Goal: Task Accomplishment & Management: Manage account settings

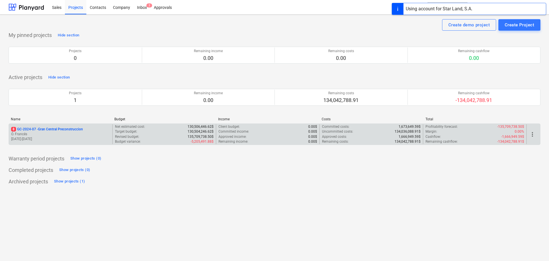
click at [51, 128] on p "8 GC-2024-07 - Gran Central Preconstruccion" at bounding box center [47, 129] width 72 height 5
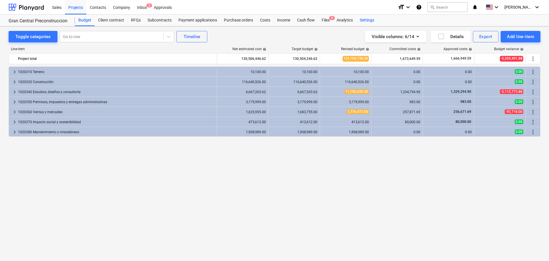
click at [367, 18] on div "Settings" at bounding box center [367, 20] width 21 height 11
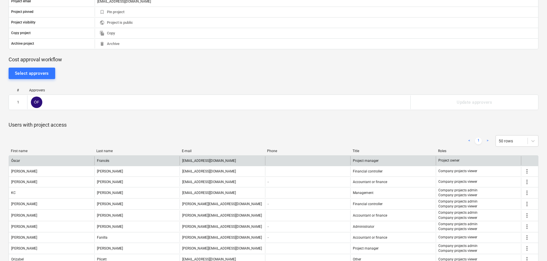
scroll to position [222, 0]
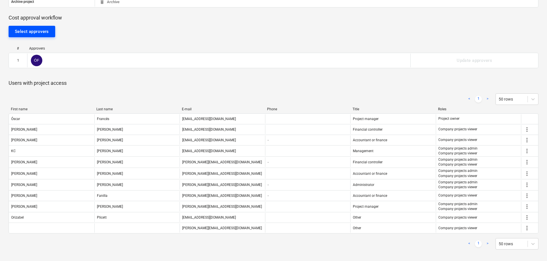
click at [45, 31] on div "Select approvers" at bounding box center [32, 31] width 34 height 7
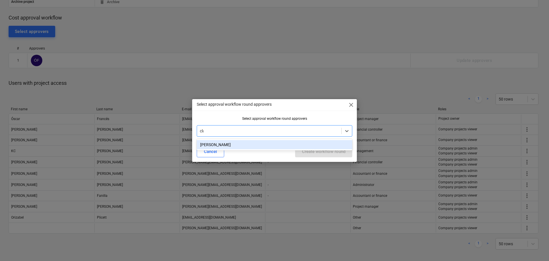
type input "clau"
click at [230, 141] on div "[PERSON_NAME]" at bounding box center [275, 144] width 156 height 9
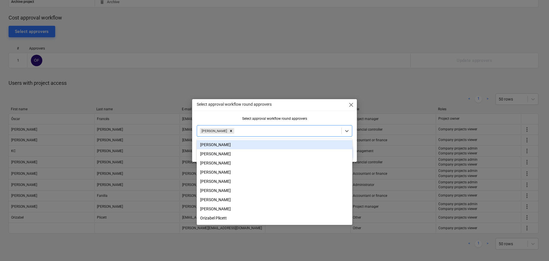
click at [243, 116] on div "Select approval workflow round approvers close Select approval workflow round a…" at bounding box center [274, 130] width 165 height 63
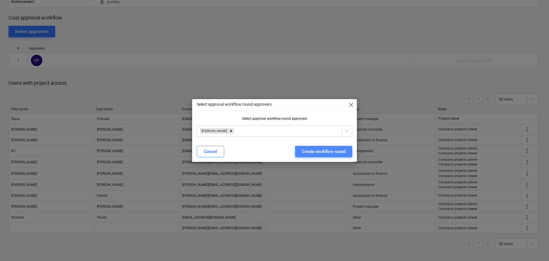
click at [315, 153] on div "Create workflow round" at bounding box center [324, 151] width 44 height 7
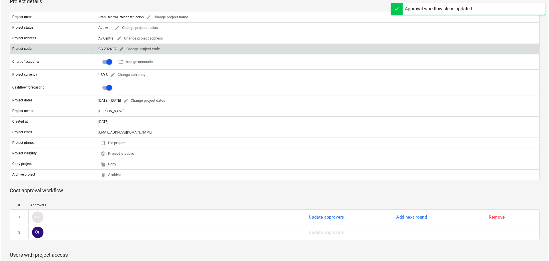
scroll to position [0, 0]
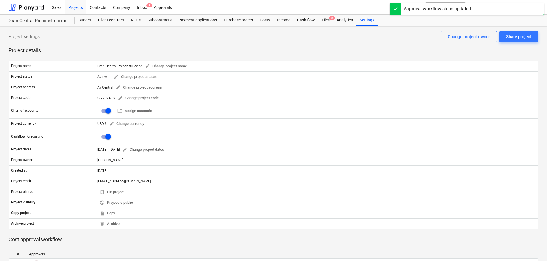
click at [346, 39] on div "Project settings Share project Change project owner" at bounding box center [274, 39] width 530 height 16
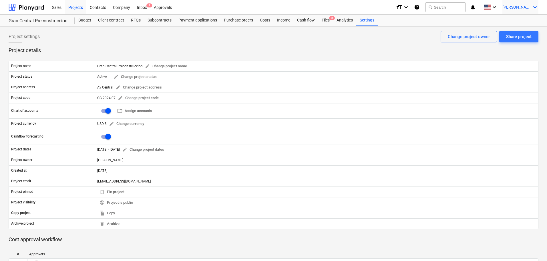
click at [516, 7] on span "[PERSON_NAME]" at bounding box center [517, 7] width 29 height 5
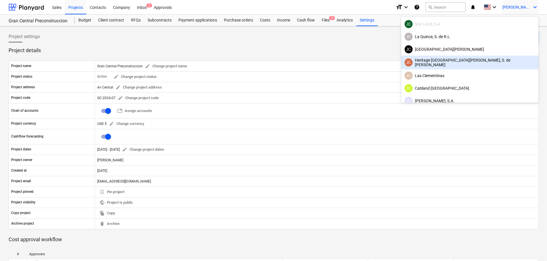
click at [487, 62] on div "JC Heritage [GEOGRAPHIC_DATA][PERSON_NAME], S. de [PERSON_NAME]" at bounding box center [470, 62] width 131 height 9
